Goal: Find specific page/section: Find specific page/section

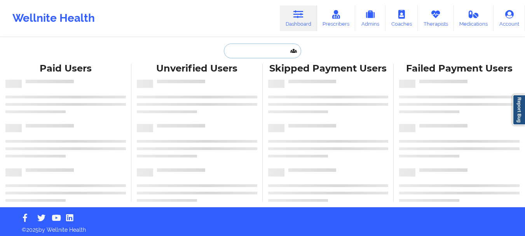
click at [257, 44] on input "text" at bounding box center [262, 51] width 77 height 15
paste input "[PERSON_NAME]"
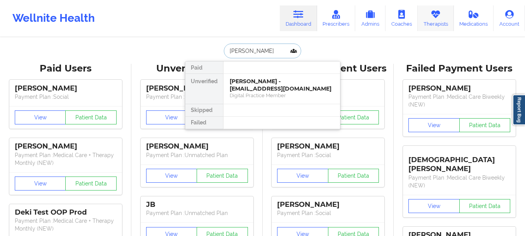
type input "[PERSON_NAME]"
click at [422, 12] on link "Therapists" at bounding box center [436, 18] width 36 height 26
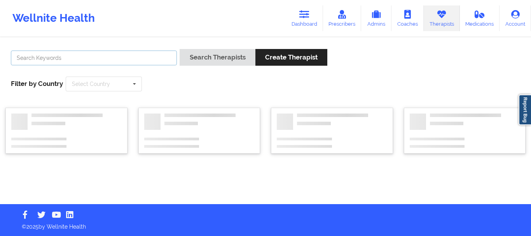
click at [82, 64] on input "text" at bounding box center [94, 58] width 166 height 15
paste input "[PERSON_NAME]"
type input "[PERSON_NAME]"
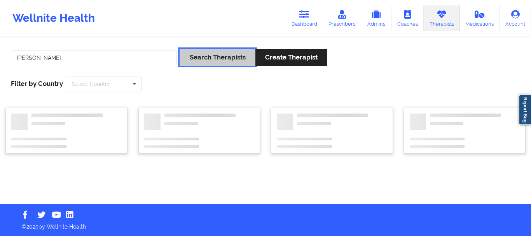
click at [221, 54] on button "Search Therapists" at bounding box center [217, 57] width 75 height 17
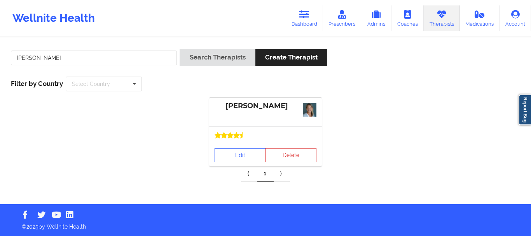
click at [256, 152] on link "Edit" at bounding box center [240, 155] width 51 height 14
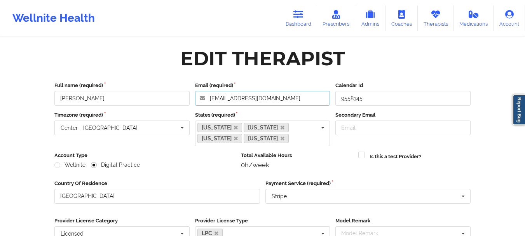
drag, startPoint x: 307, startPoint y: 96, endPoint x: 195, endPoint y: 90, distance: 112.9
click at [195, 90] on div "Email (required) [EMAIL_ADDRESS][DOMAIN_NAME]" at bounding box center [262, 94] width 141 height 24
